Goal: Transaction & Acquisition: Subscribe to service/newsletter

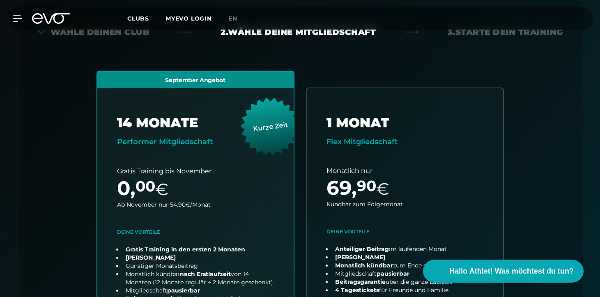
click at [41, 15] on icon at bounding box center [37, 18] width 11 height 11
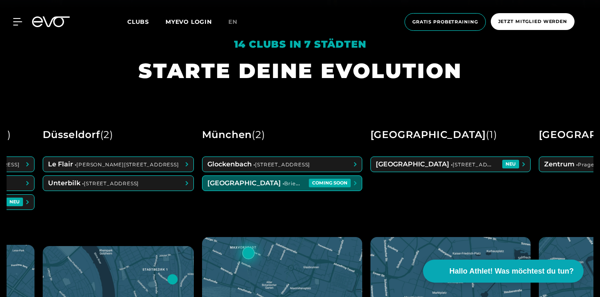
scroll to position [0, 292]
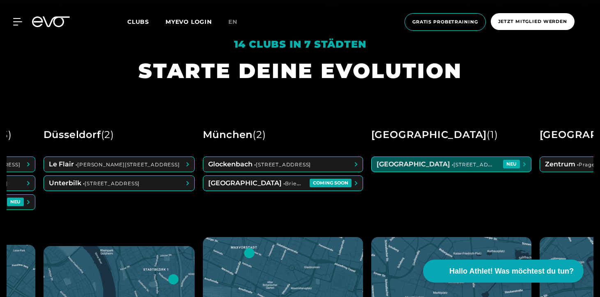
click at [504, 169] on span at bounding box center [450, 164] width 159 height 15
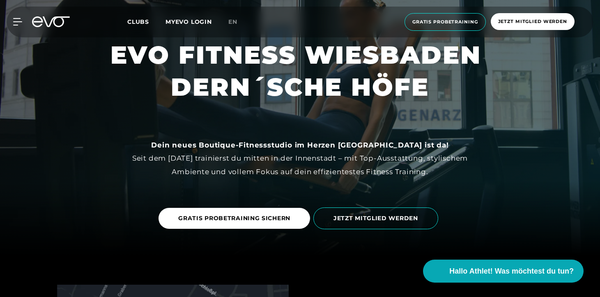
scroll to position [53, 0]
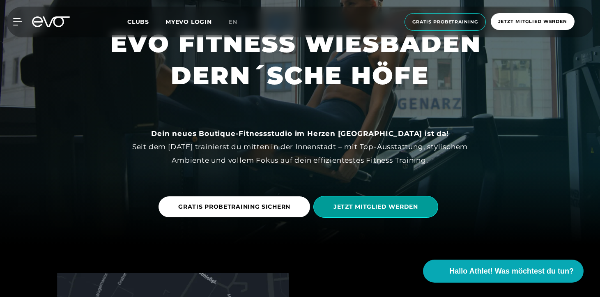
click at [337, 210] on span "JETZT MITGLIED WERDEN" at bounding box center [375, 206] width 85 height 9
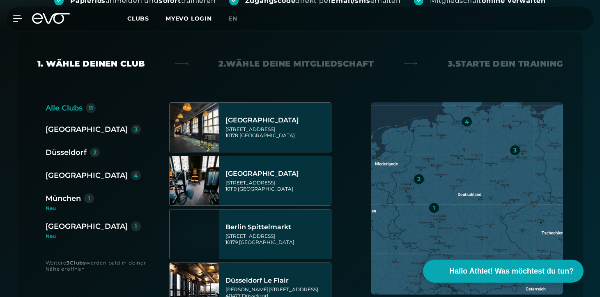
scroll to position [197, 0]
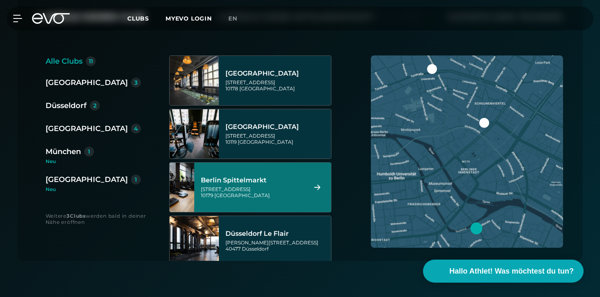
click at [77, 181] on div "[GEOGRAPHIC_DATA]" at bounding box center [87, 179] width 82 height 11
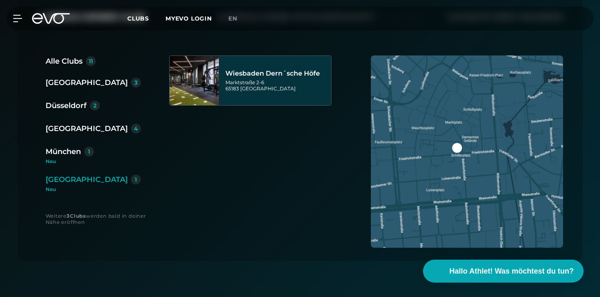
click at [258, 109] on div "[GEOGRAPHIC_DATA] Dern´sche [STREET_ADDRESS]" at bounding box center [253, 157] width 169 height 205
click at [263, 95] on div "[GEOGRAPHIC_DATA] Dern´sche [STREET_ADDRESS]" at bounding box center [276, 80] width 103 height 36
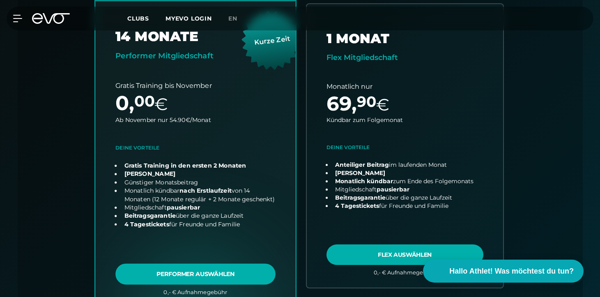
scroll to position [268, 0]
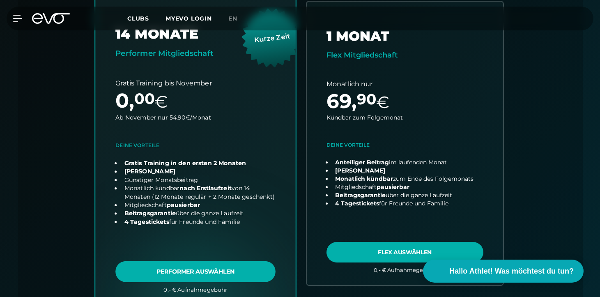
click at [236, 269] on link "choose plan" at bounding box center [195, 143] width 200 height 323
